Goal: Navigation & Orientation: Find specific page/section

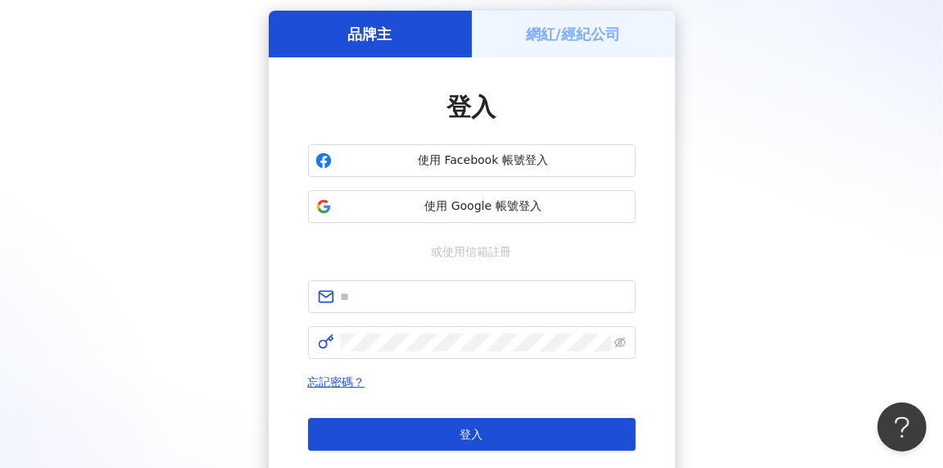
scroll to position [71, 0]
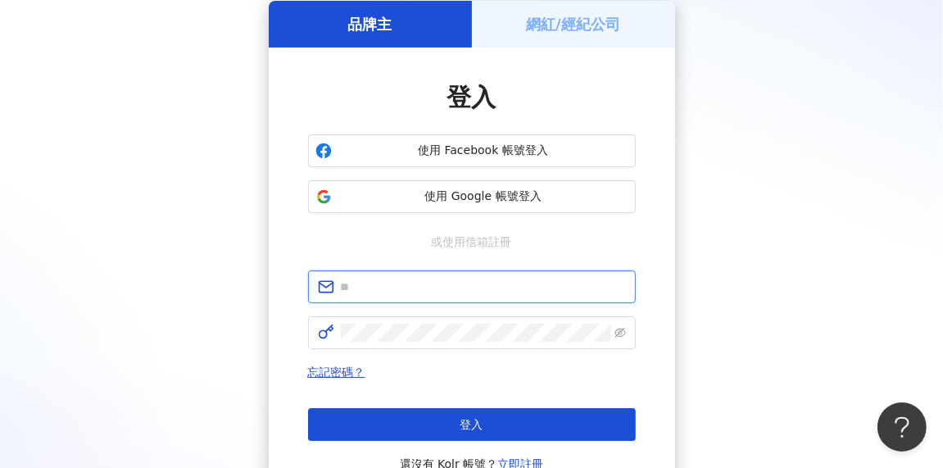
click at [468, 284] on input "text" at bounding box center [483, 287] width 285 height 18
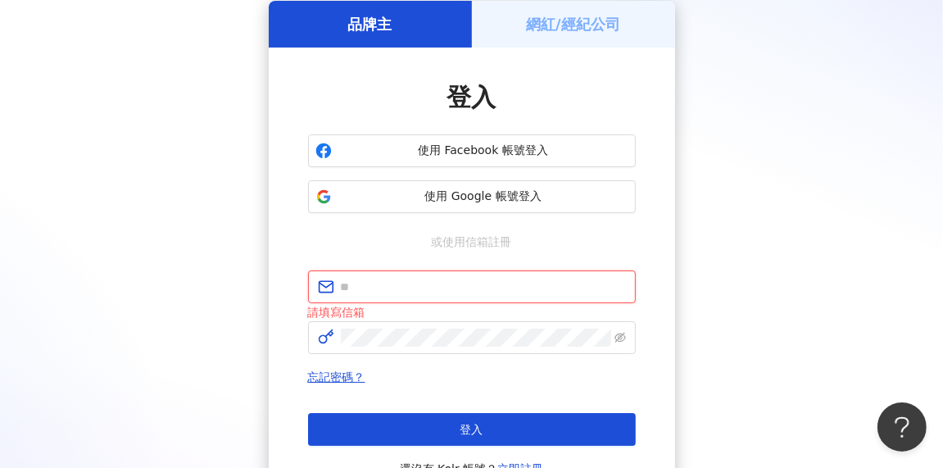
type input "**********"
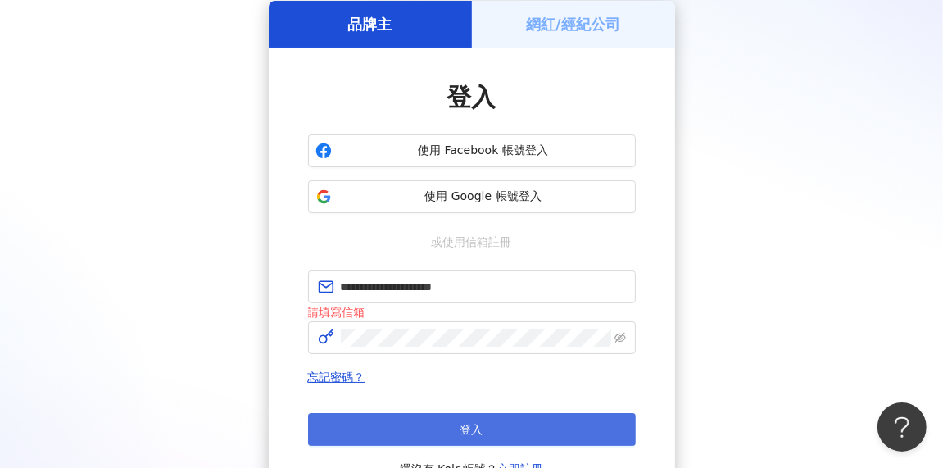
click at [450, 424] on button "登入" at bounding box center [472, 429] width 328 height 33
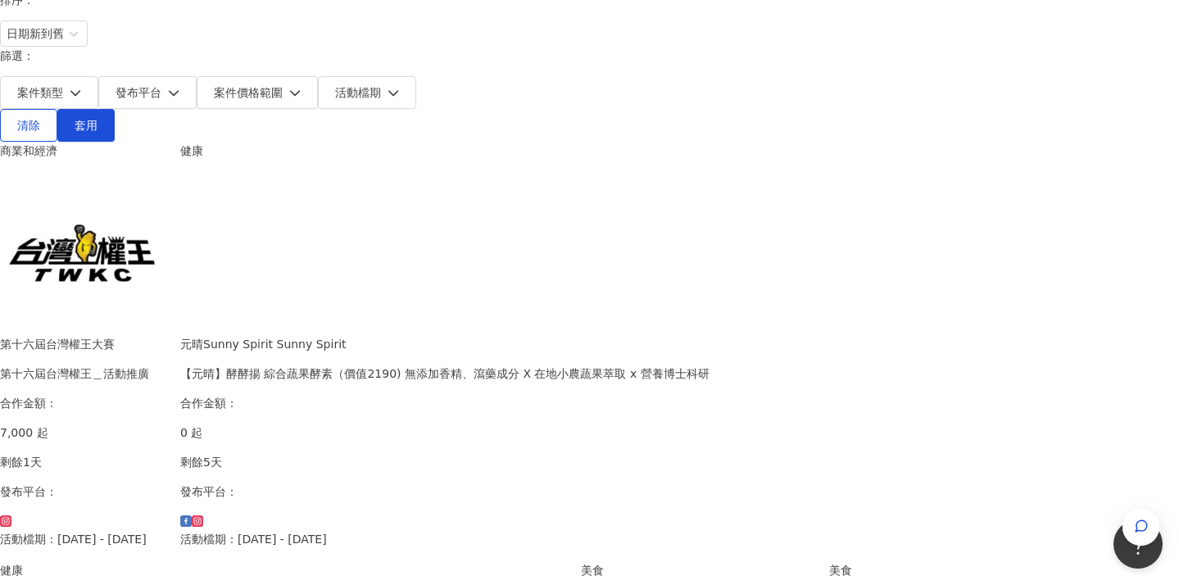
scroll to position [207, 0]
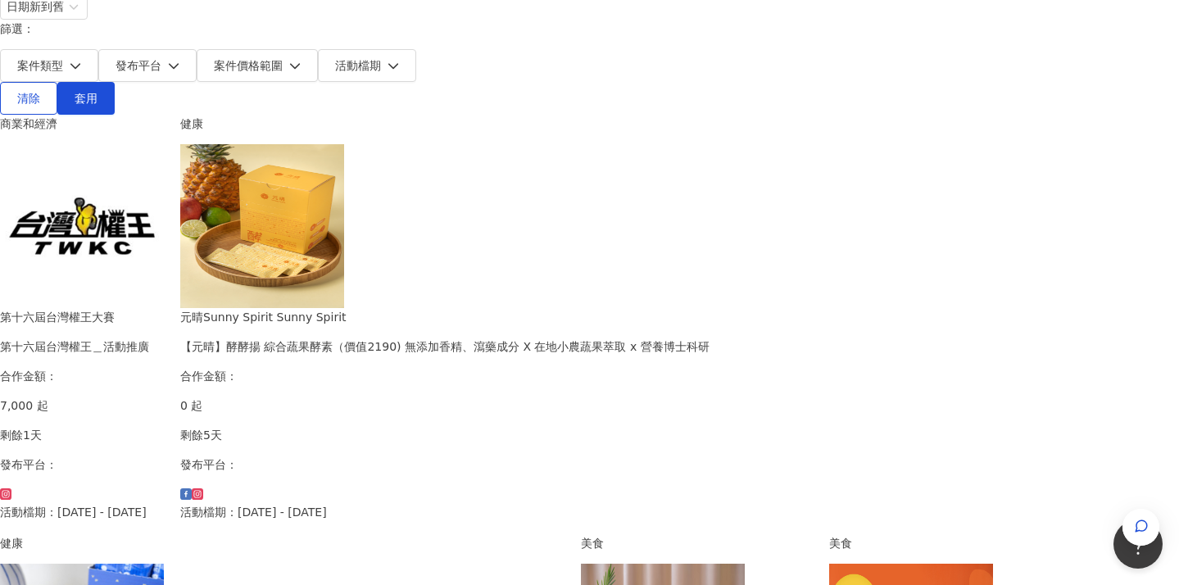
click at [344, 184] on img at bounding box center [262, 226] width 164 height 164
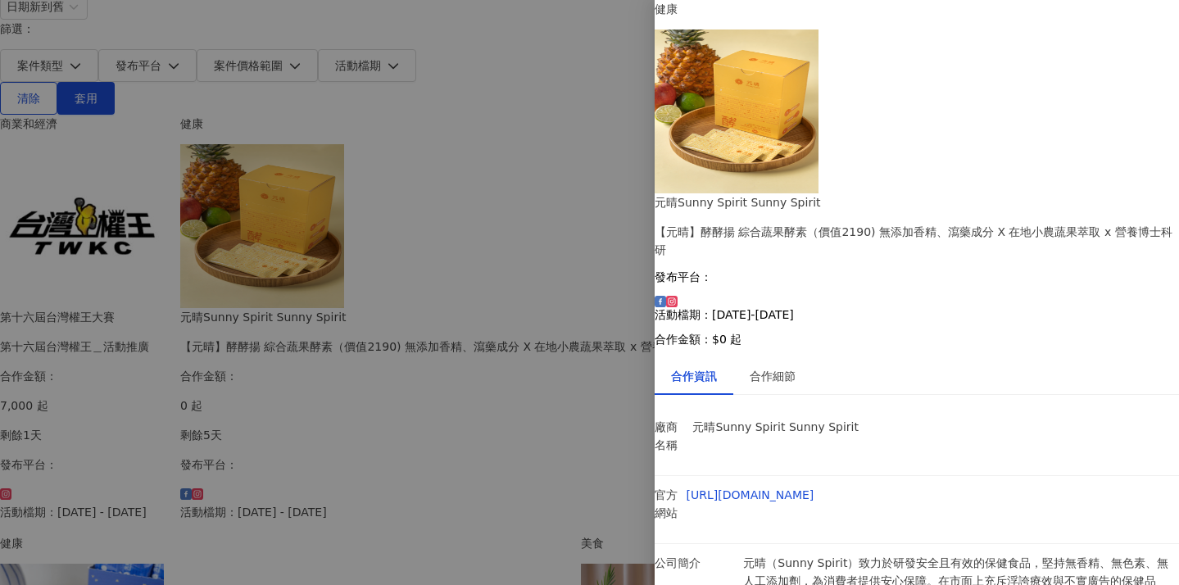
scroll to position [57, 0]
click at [387, 423] on div at bounding box center [589, 292] width 1179 height 585
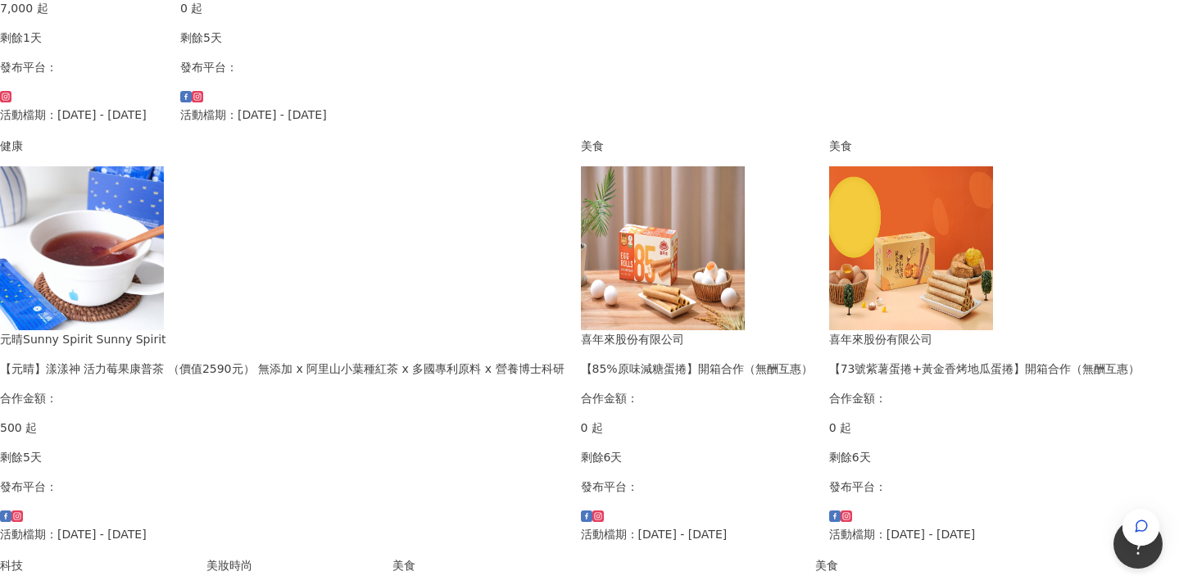
scroll to position [946, 0]
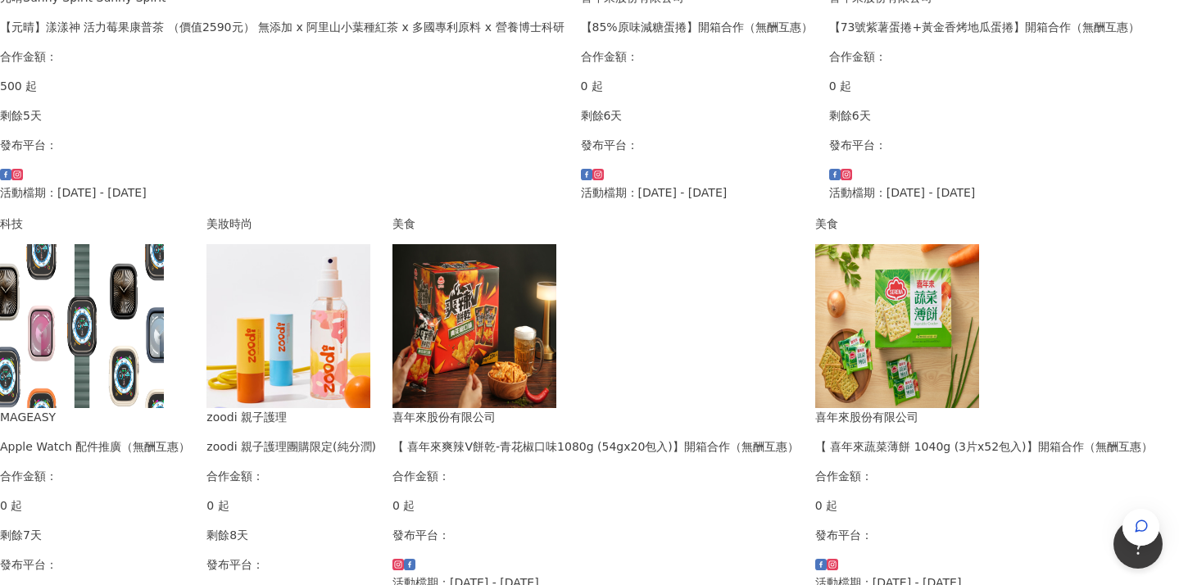
click at [312, 253] on img at bounding box center [289, 326] width 164 height 164
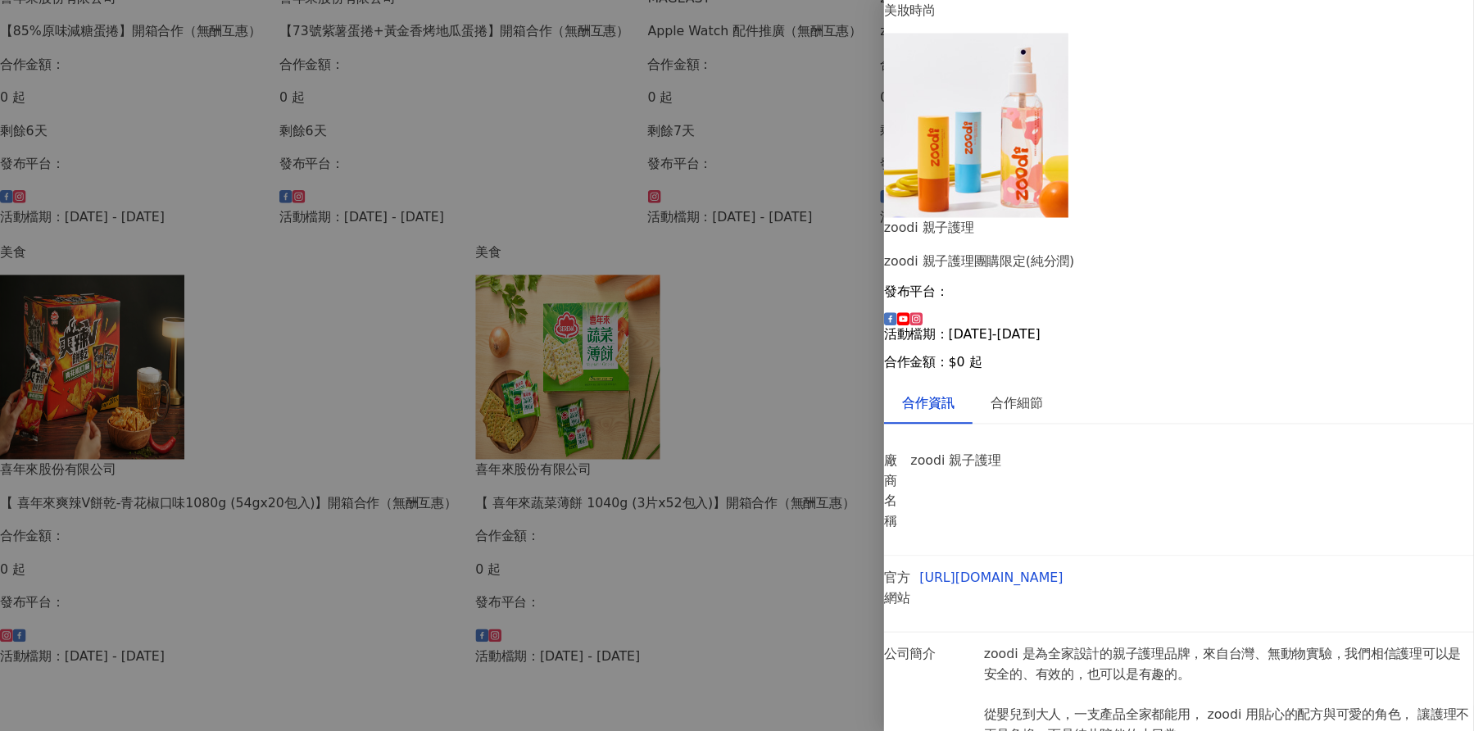
scroll to position [0, 0]
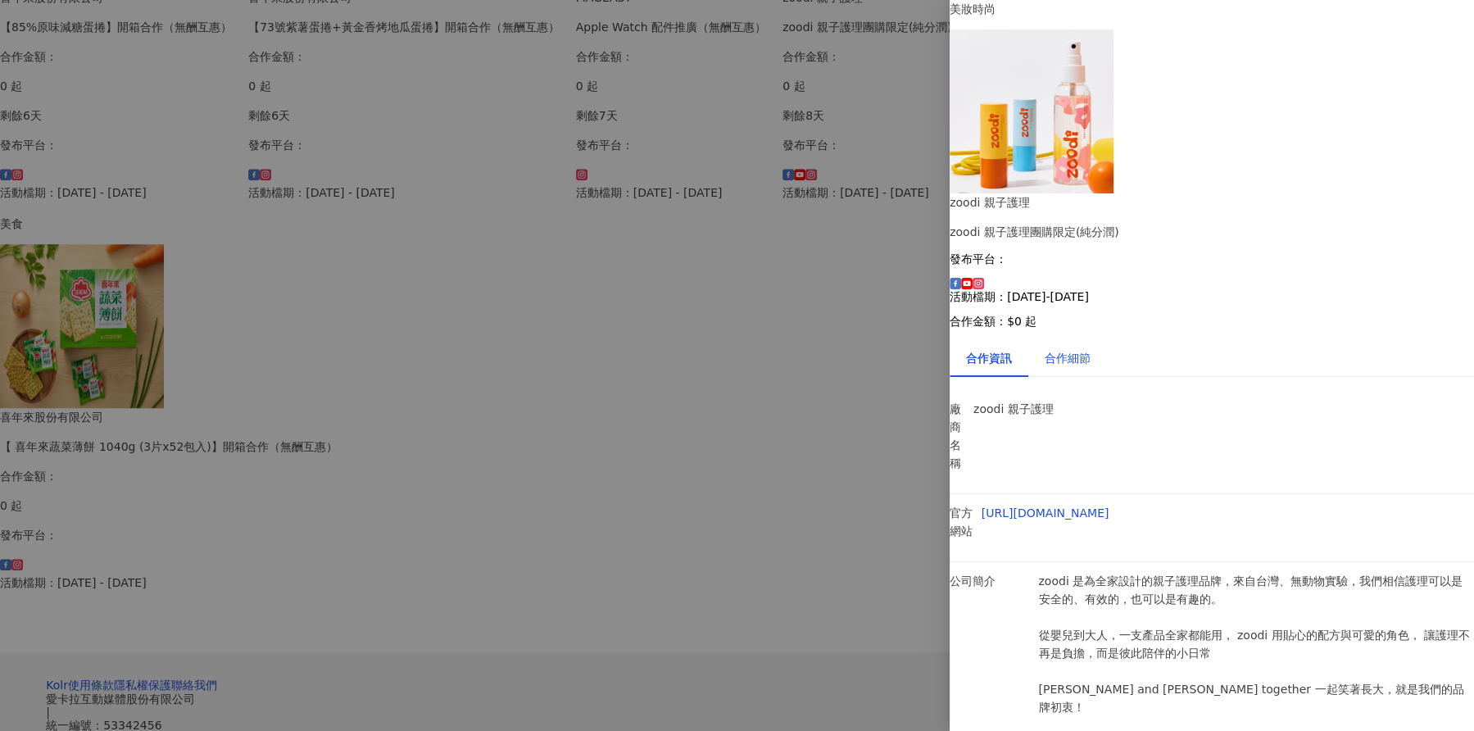
click at [942, 349] on div "合作細節" at bounding box center [1068, 358] width 46 height 18
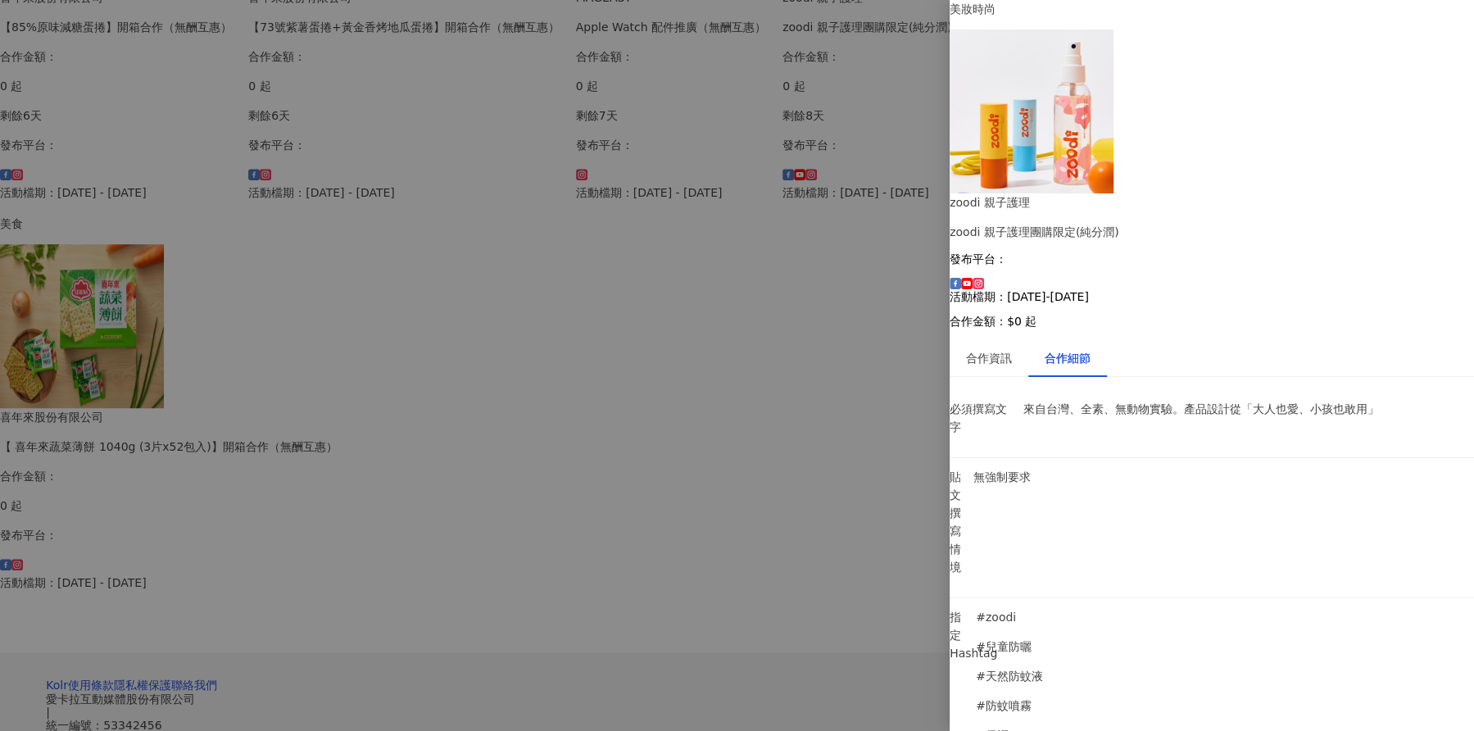
click at [787, 467] on div at bounding box center [737, 365] width 1474 height 731
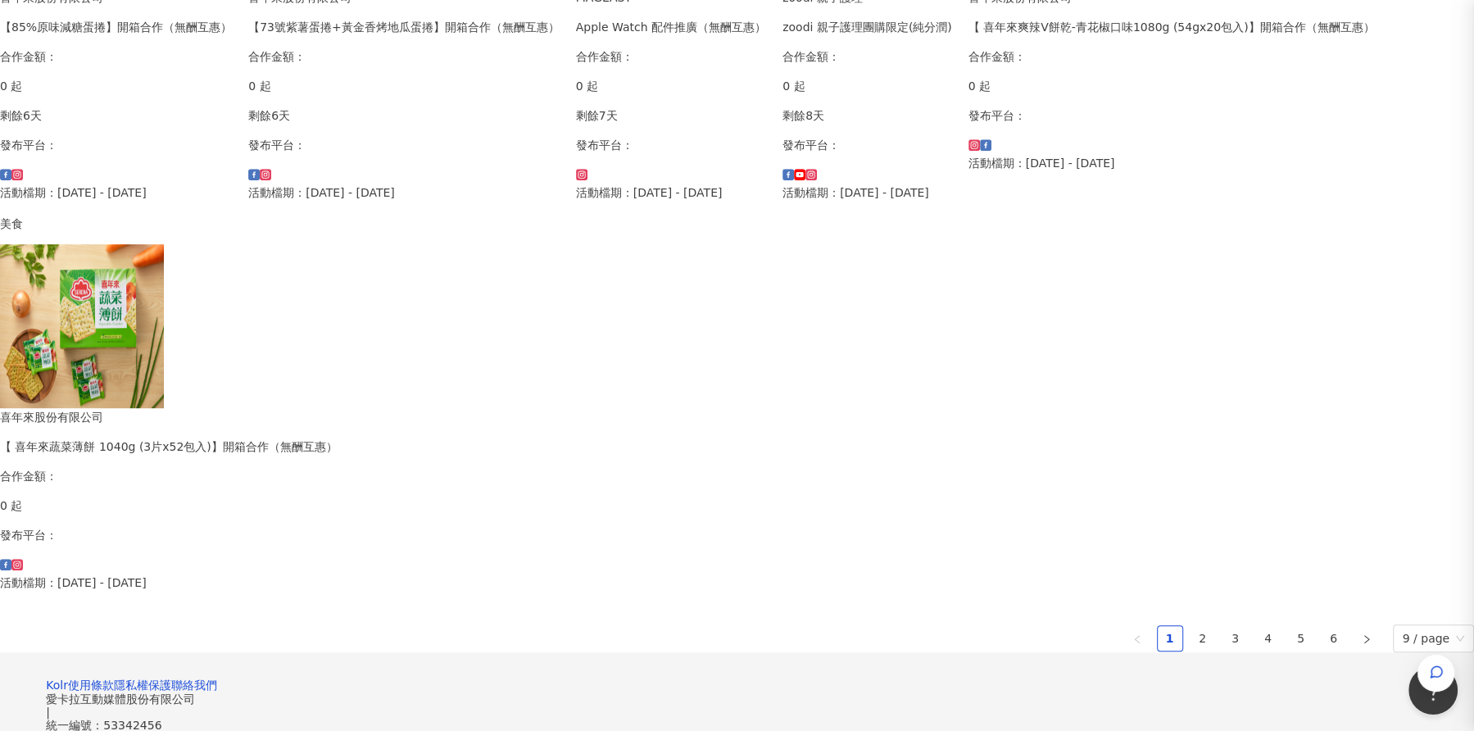
click at [801, 467] on div "商業和經濟 第十六屆台灣權王大賽 第十六屆台灣權王＿活動推廣 合作金額： 7,000 起 剩餘1天 發布平台： 活動檔期：[DATE] - [DATE] 健康…" at bounding box center [737, 14] width 1474 height 1277
